Goal: Task Accomplishment & Management: Use online tool/utility

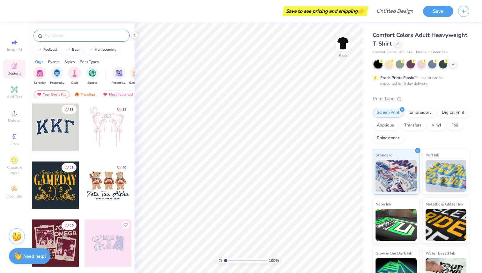
click at [66, 35] on input "text" at bounding box center [85, 36] width 82 height 6
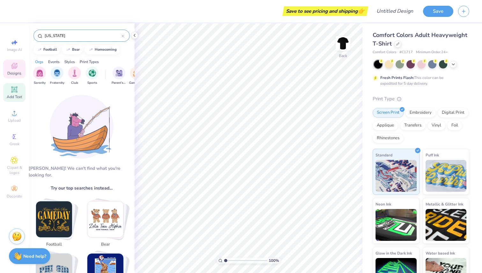
type input "[US_STATE]"
click at [14, 88] on icon at bounding box center [14, 89] width 5 height 5
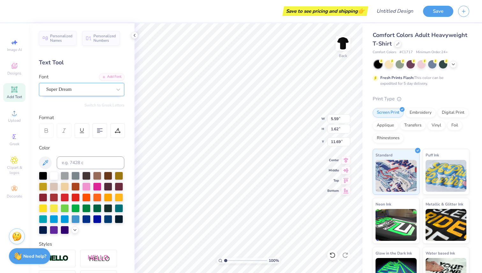
click at [82, 92] on div "Super Dream" at bounding box center [79, 90] width 67 height 10
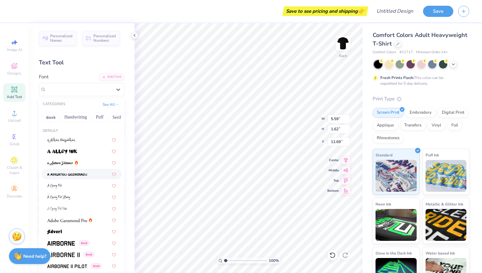
click at [66, 178] on div at bounding box center [81, 174] width 80 height 11
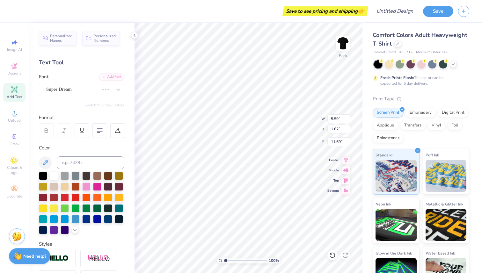
type input "6.17"
type input "1.73"
type input "11.64"
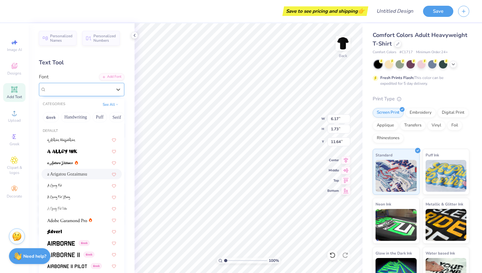
click at [76, 86] on div "a Arigatou Gozaimasu" at bounding box center [79, 90] width 67 height 10
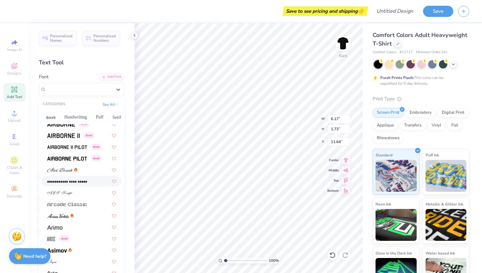
scroll to position [125, 0]
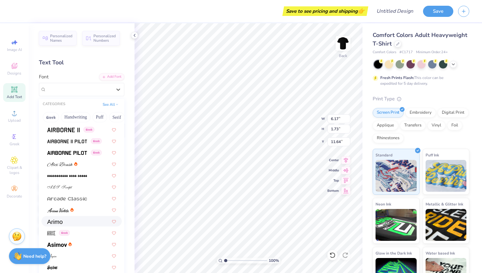
click at [71, 221] on div at bounding box center [81, 221] width 69 height 7
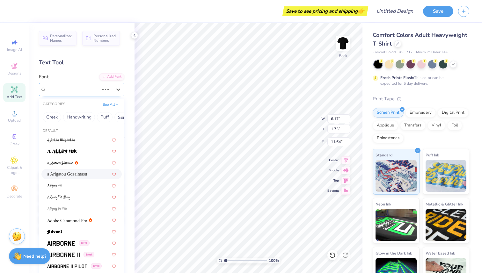
click at [64, 88] on div "a Arigatou Gozaimasu" at bounding box center [73, 90] width 54 height 10
click at [76, 74] on div "Font option a Arigatou [PERSON_NAME] selected, 4 of 311. 311 results available.…" at bounding box center [81, 84] width 85 height 23
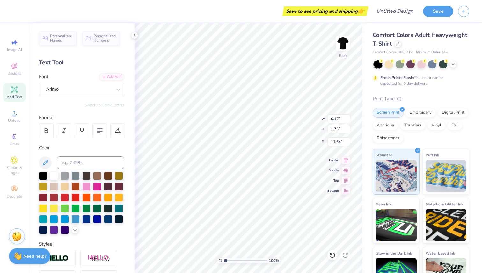
type input "5.80"
type input "1.59"
type input "11.70"
type textarea "T"
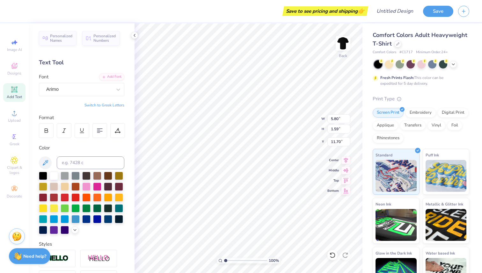
scroll to position [0, 1]
type textarea "[US_STATE]"
click at [329, 161] on div "100 % Back W 5.80 5.80 " H 1.59 1.59 " Y 11.70 11.70 " Center Middle Top Bottom" at bounding box center [249, 148] width 228 height 250
type input "4.64"
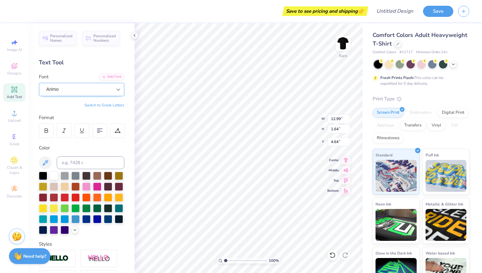
click at [120, 91] on icon at bounding box center [118, 89] width 6 height 6
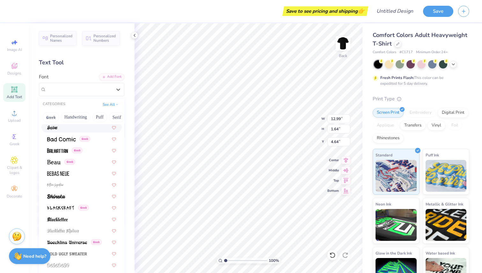
scroll to position [269, 0]
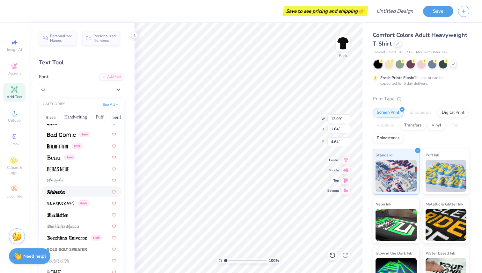
click at [80, 195] on div at bounding box center [81, 191] width 69 height 7
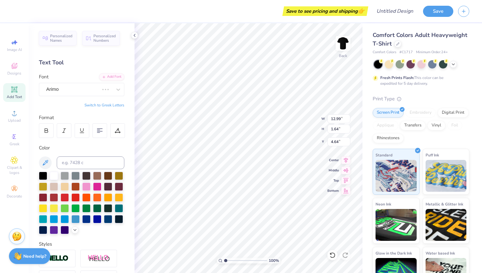
type input "9.90"
type input "1.73"
type input "4.60"
click at [102, 89] on div "Bhineka" at bounding box center [79, 90] width 67 height 10
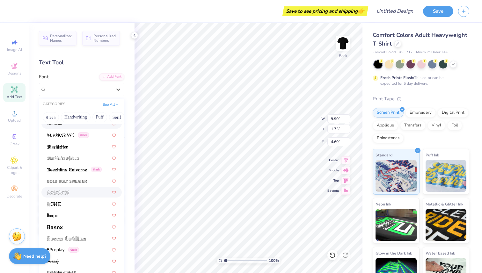
scroll to position [375, 0]
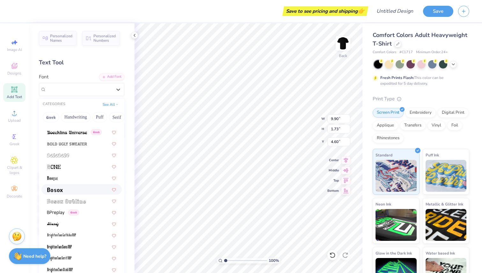
click at [69, 193] on div at bounding box center [81, 189] width 80 height 11
type input "8.77"
type input "1.30"
type input "4.81"
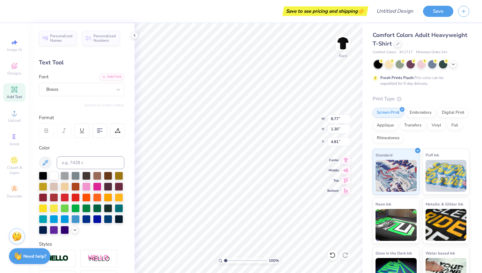
type input "11.31"
type input "1.68"
type input "5.07"
type input "4.74"
click at [14, 86] on icon at bounding box center [15, 90] width 8 height 8
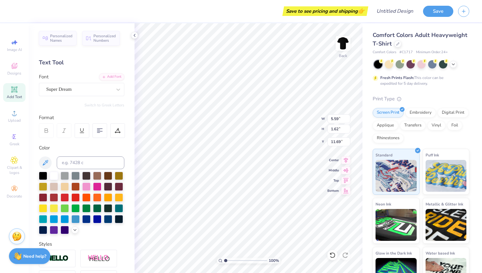
scroll to position [0, 0]
type textarea "T"
type textarea "VOTES"
click at [100, 88] on div "Super Dream" at bounding box center [79, 90] width 67 height 10
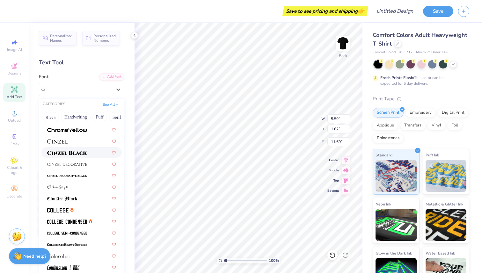
scroll to position [741, 0]
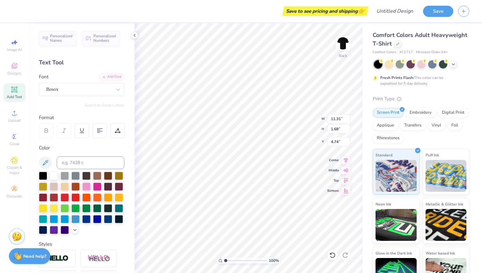
type input "11.31"
type input "1.68"
type input "4.74"
click at [111, 90] on div "Super Dream" at bounding box center [79, 90] width 67 height 10
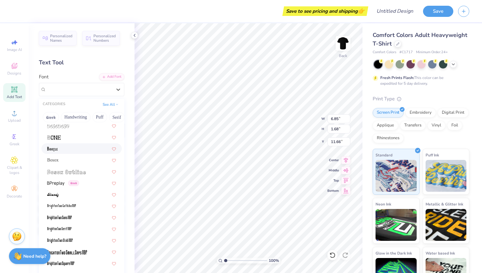
scroll to position [392, 0]
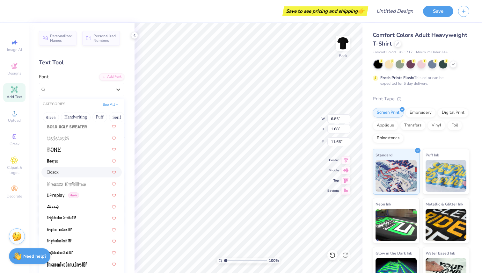
click at [67, 171] on div "Bosox" at bounding box center [81, 172] width 69 height 7
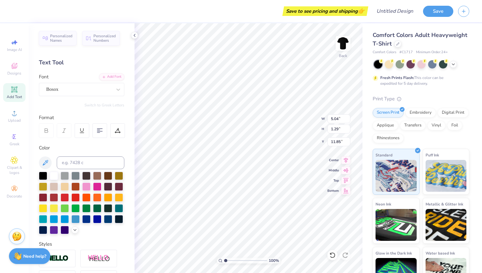
type input "5.04"
type input "1.29"
type input "12.06"
type input "6.99"
type input "1.79"
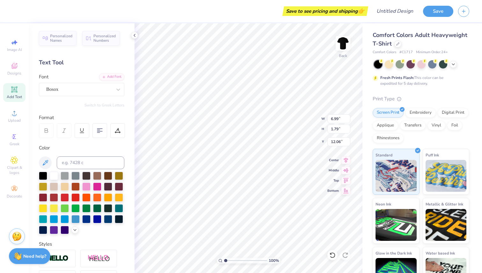
type input "6.01"
type input "1.54"
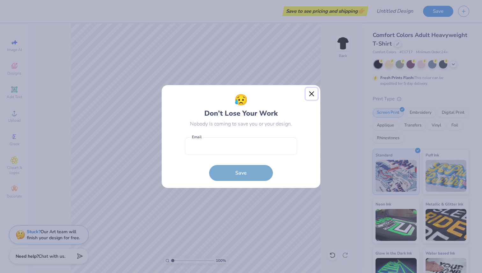
click at [311, 96] on button "Close" at bounding box center [312, 94] width 12 height 12
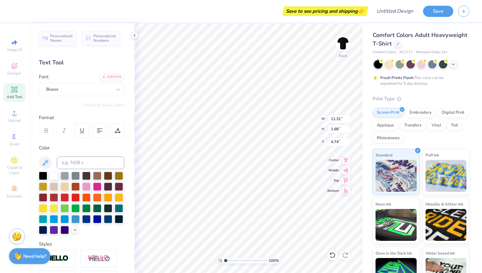
type input "4.98"
type input "6.01"
type input "1.54"
type input "10.96"
type input "11.31"
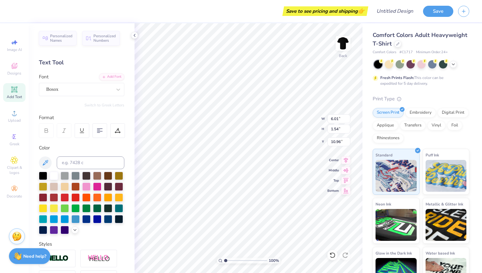
type input "1.68"
type input "4.13"
type input "6.01"
type input "1.54"
type input "10.14"
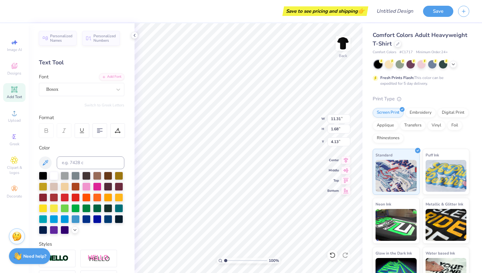
type input "3.63"
type input "6.01"
type input "1.54"
type input "9.84"
click at [14, 144] on span "Greek" at bounding box center [15, 144] width 10 height 5
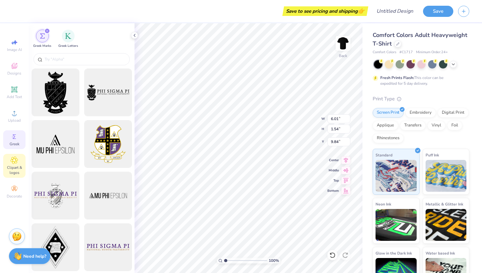
click at [17, 165] on span "Clipart & logos" at bounding box center [14, 170] width 22 height 10
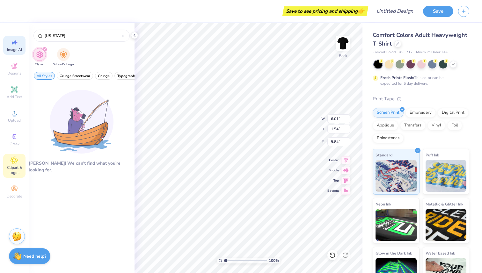
type input "[US_STATE]"
click at [14, 49] on span "Image AI" at bounding box center [14, 49] width 15 height 5
select select "4"
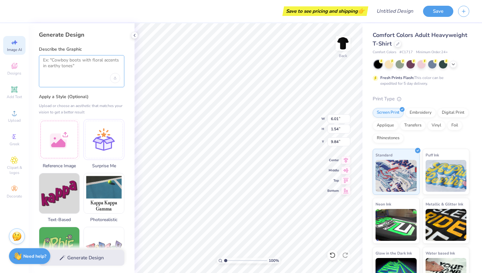
click at [76, 63] on textarea at bounding box center [81, 65] width 77 height 16
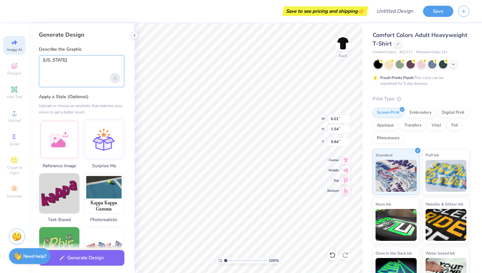
type textarea "[US_STATE]"
click at [112, 78] on div "Upload image" at bounding box center [115, 78] width 10 height 10
click at [96, 156] on div at bounding box center [104, 138] width 41 height 41
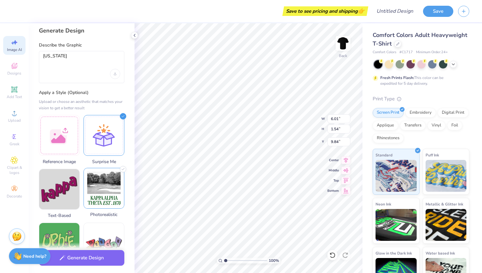
scroll to position [0, 0]
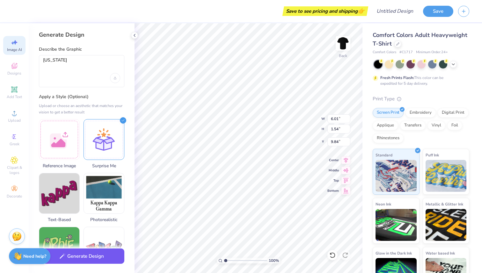
click at [79, 262] on button "Generate Design" at bounding box center [81, 257] width 85 height 16
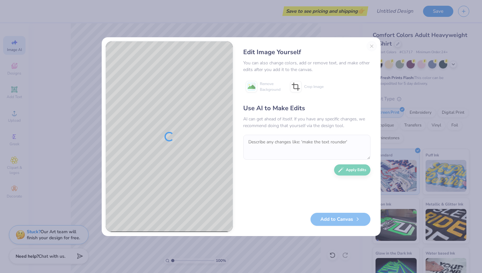
click at [374, 45] on div "Edit Image Yourself You can also change colors, add or remove text, and make ot…" at bounding box center [307, 136] width 140 height 191
click at [371, 45] on div "Edit Image Yourself You can also change colors, add or remove text, and make ot…" at bounding box center [307, 136] width 140 height 191
